Goal: Navigation & Orientation: Find specific page/section

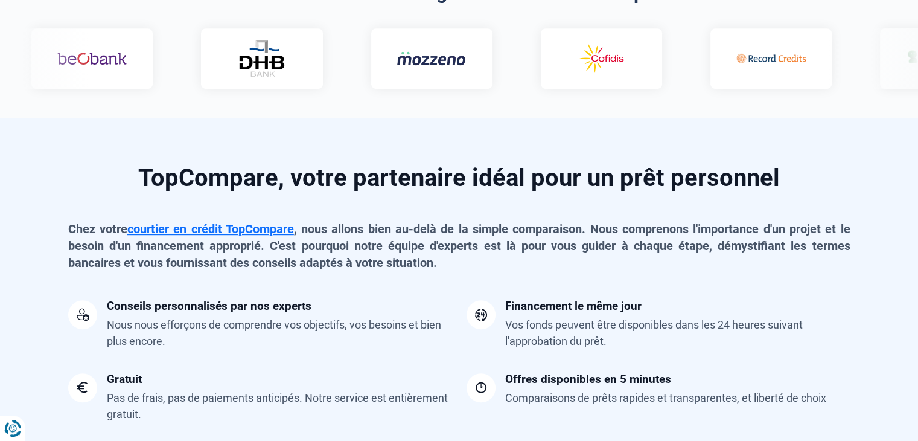
scroll to position [845, 0]
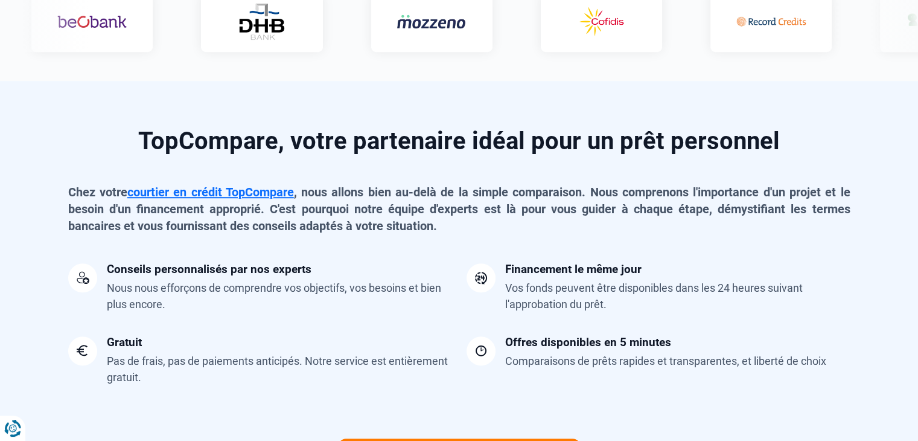
click at [144, 275] on div "Conseils personnalisés par nos experts" at bounding box center [209, 268] width 205 height 11
click at [133, 278] on div "Conseils personnalisés par nos experts Nous nous efforçons de comprendre vos ob…" at bounding box center [279, 287] width 345 height 49
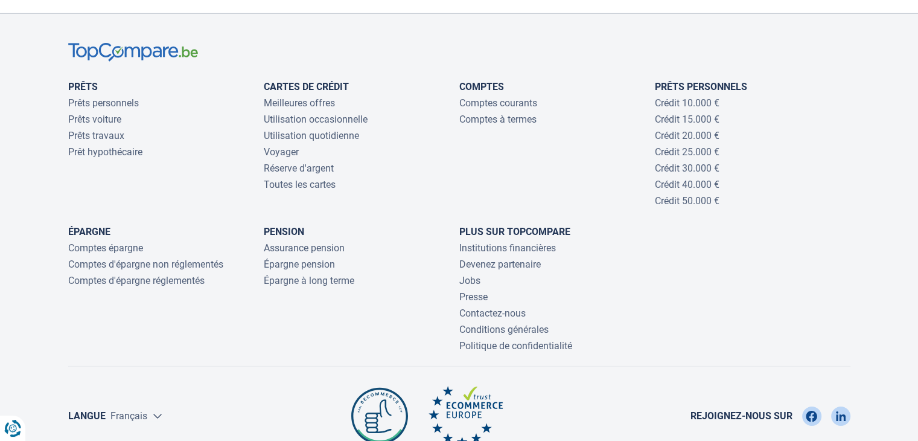
scroll to position [4046, 0]
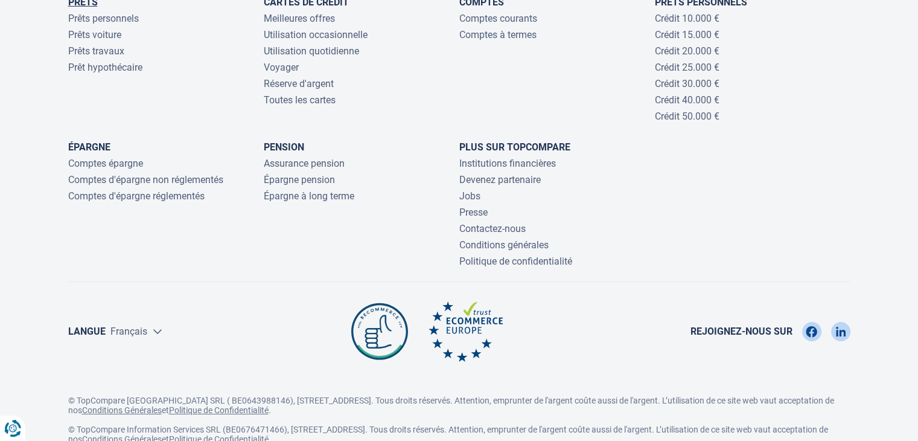
click at [82, 8] on link "Prêts" at bounding box center [83, 1] width 30 height 11
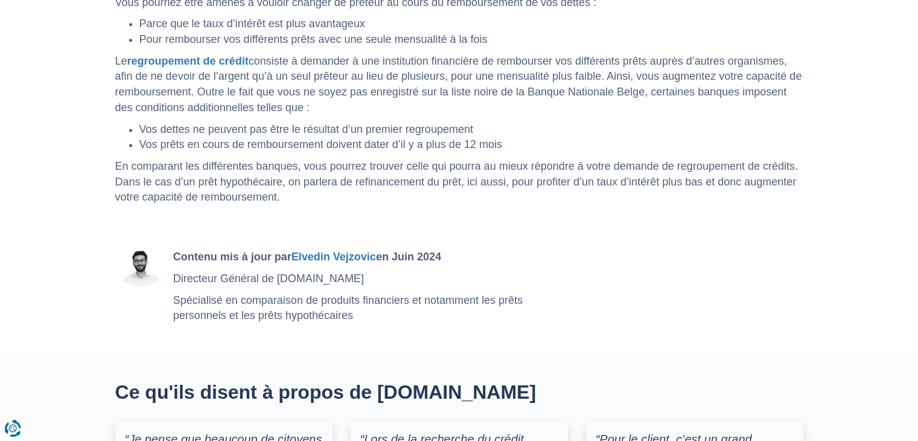
scroll to position [1510, 0]
